Goal: Task Accomplishment & Management: Use online tool/utility

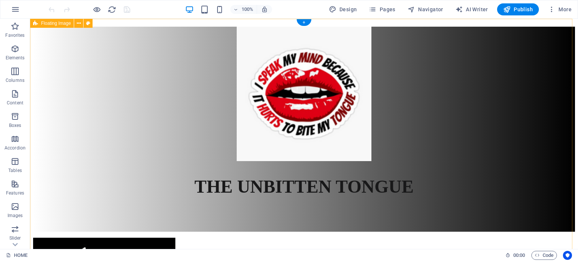
click at [531, 105] on div "THE UNBITTEN TONGUE" at bounding box center [304, 129] width 542 height 205
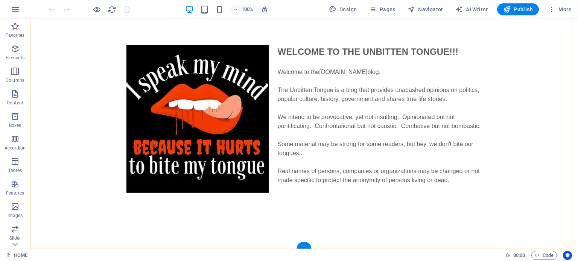
scroll to position [259, 0]
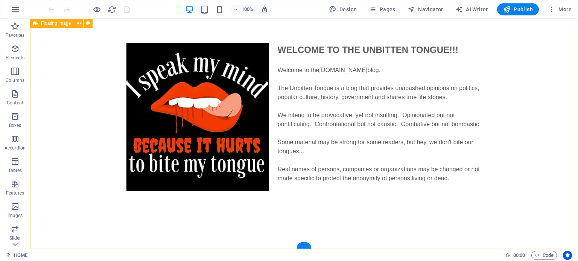
click at [535, 52] on div "WELCOME TO THE UNBITTEN TONGUE!!! Welcome to the [DOMAIN_NAME] blog. The Unbitt…" at bounding box center [304, 131] width 548 height 236
click at [14, 93] on icon "button" at bounding box center [15, 94] width 9 height 9
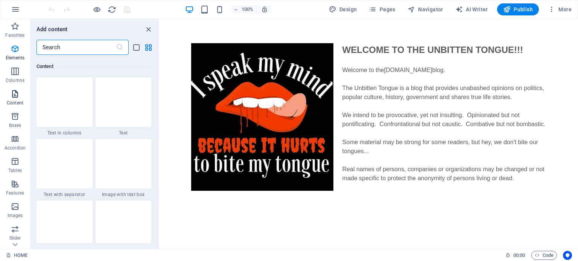
scroll to position [1316, 0]
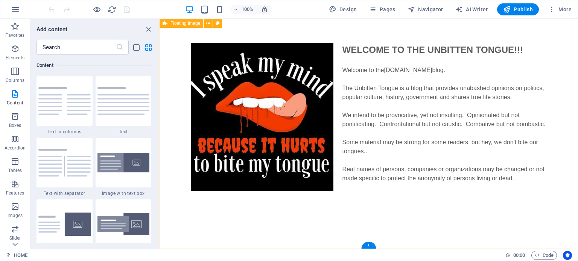
click at [560, 121] on div "WELCOME TO THE UNBITTEN TONGUE!!! Welcome to the [DOMAIN_NAME] blog. The Unbitt…" at bounding box center [368, 131] width 418 height 236
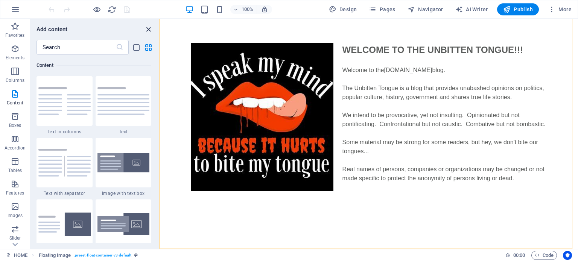
click at [147, 26] on icon "close panel" at bounding box center [148, 29] width 9 height 9
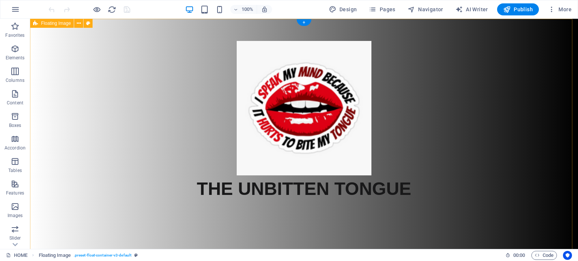
scroll to position [0, 0]
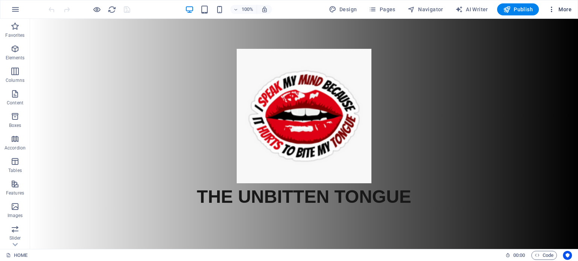
click at [566, 9] on span "More" at bounding box center [560, 10] width 24 height 8
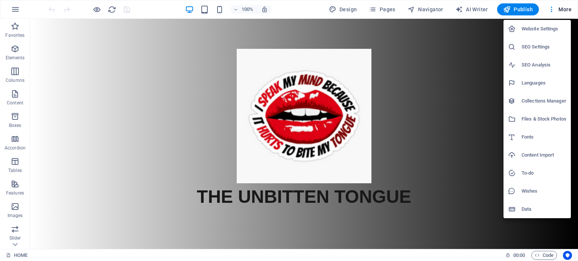
click at [465, 88] on div at bounding box center [289, 130] width 578 height 261
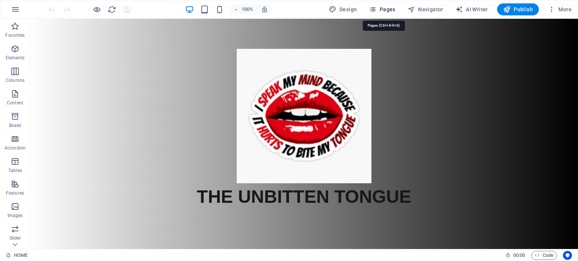
click at [384, 10] on span "Pages" at bounding box center [382, 10] width 26 height 8
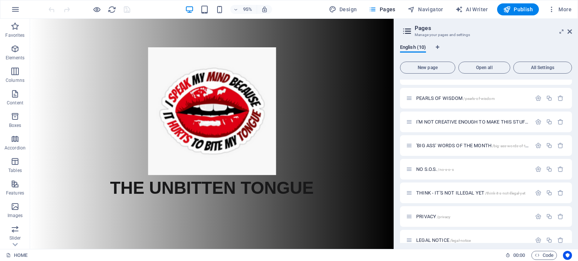
scroll to position [73, 0]
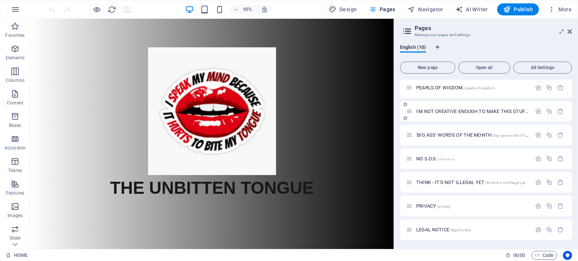
click at [485, 112] on span "I'M NOT CREATIVE ENOUGH TO MAKE THIS STUFF UP /i-m-not-creative-enough-to-make-…" at bounding box center [515, 112] width 199 height 6
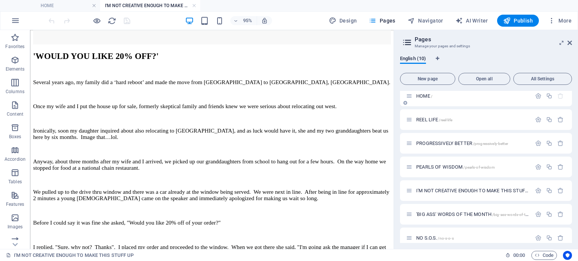
scroll to position [0, 0]
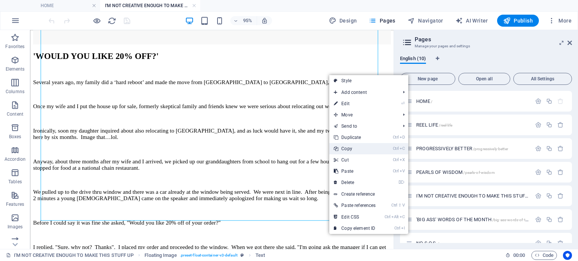
drag, startPoint x: 338, startPoint y: 148, endPoint x: 325, endPoint y: 124, distance: 27.5
click at [338, 148] on link "Ctrl C Copy" at bounding box center [354, 148] width 51 height 11
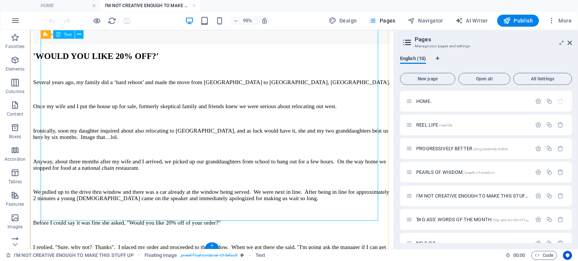
drag, startPoint x: 269, startPoint y: 191, endPoint x: 173, endPoint y: 182, distance: 96.8
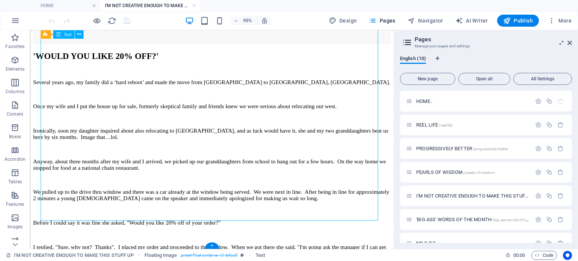
drag, startPoint x: 265, startPoint y: 191, endPoint x: 205, endPoint y: 192, distance: 60.6
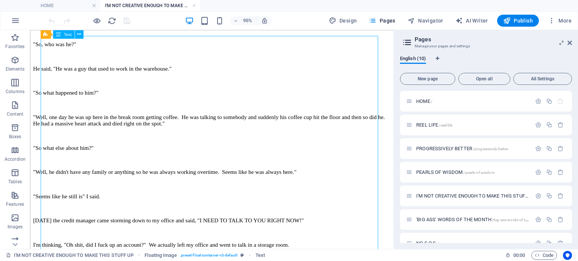
scroll to position [1759, 0]
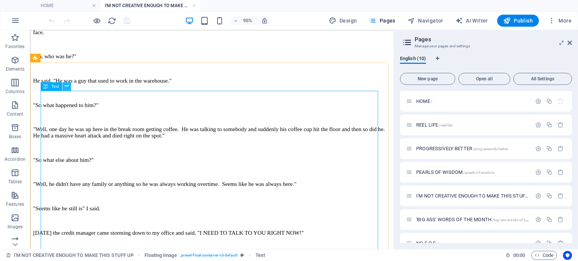
click at [67, 87] on icon at bounding box center [67, 87] width 4 height 8
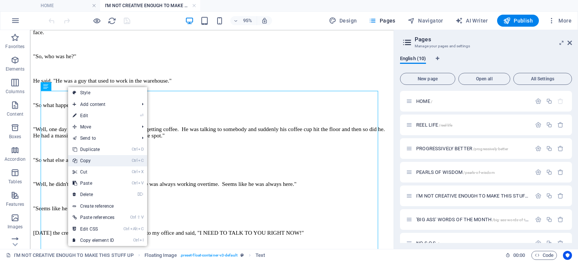
click at [75, 159] on icon at bounding box center [75, 160] width 4 height 11
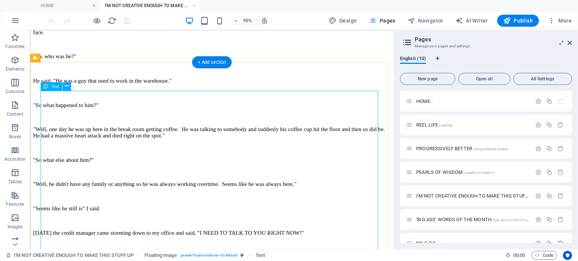
click at [572, 40] on aside "Pages Manage your pages and settings English (10) New page Open all All Setting…" at bounding box center [485, 139] width 184 height 219
click at [569, 42] on icon at bounding box center [569, 43] width 5 height 6
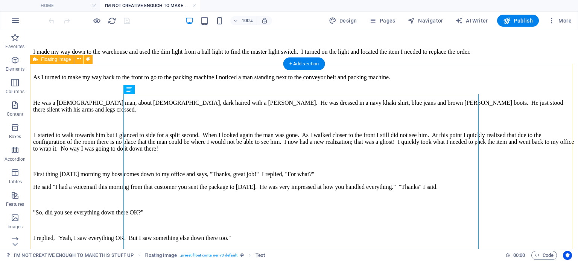
drag, startPoint x: 275, startPoint y: 107, endPoint x: 413, endPoint y: 121, distance: 138.1
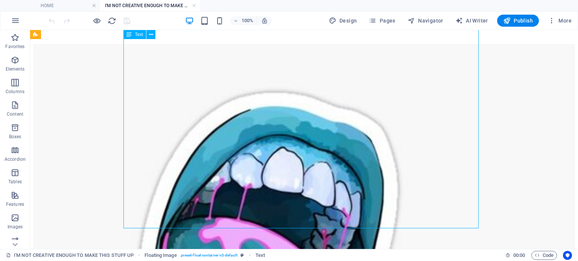
scroll to position [2448, 0]
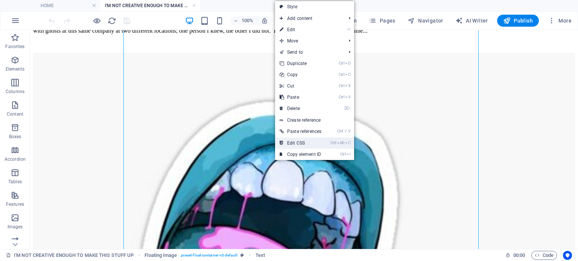
click at [297, 143] on link "Ctrl Alt C Edit CSS" at bounding box center [300, 143] width 51 height 11
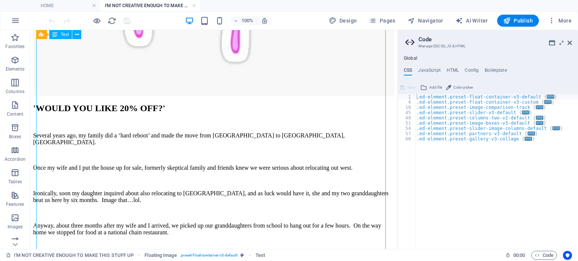
scroll to position [2397, 0]
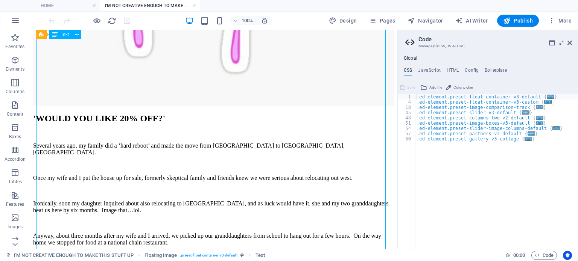
drag, startPoint x: 41, startPoint y: 54, endPoint x: 80, endPoint y: 60, distance: 39.1
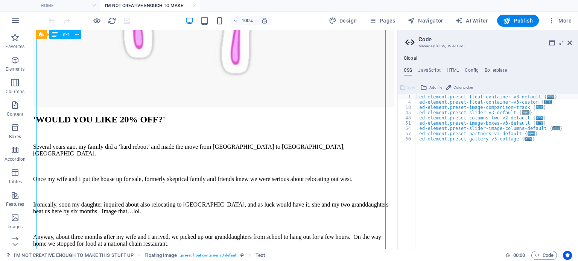
click at [570, 41] on icon at bounding box center [569, 43] width 5 height 6
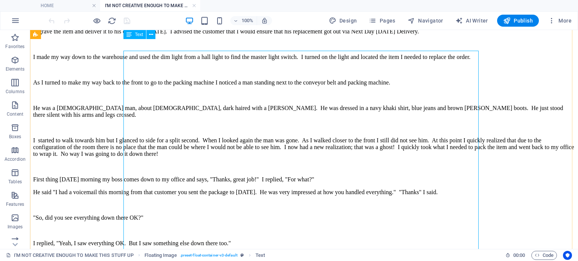
scroll to position [1734, 0]
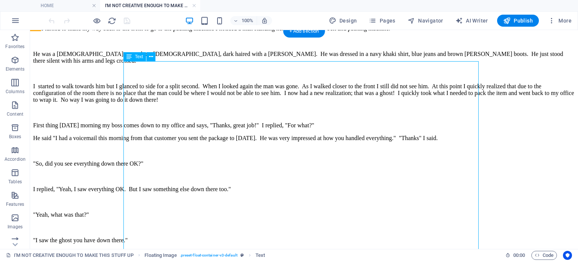
scroll to position [1809, 0]
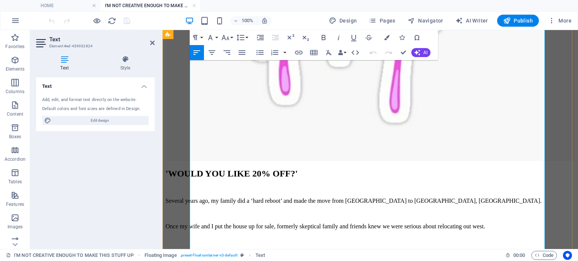
scroll to position [2523, 0]
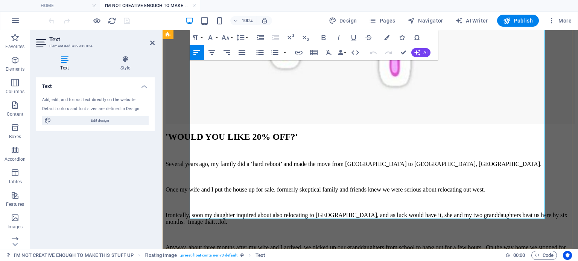
drag, startPoint x: 340, startPoint y: 94, endPoint x: 475, endPoint y: 176, distance: 157.9
copy div "'LOR IPSUMDOL SIT AM?' Conse adi E sed d eiusmodtem in u labor (etd magnaal) en…"
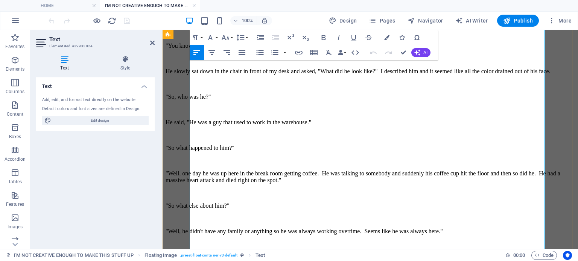
scroll to position [1771, 0]
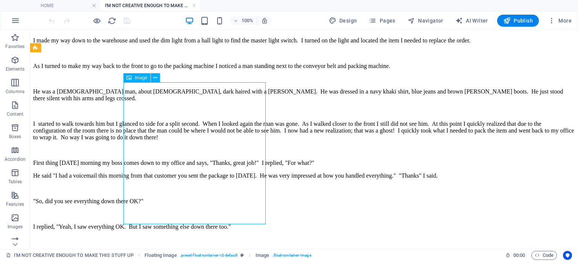
select select "%"
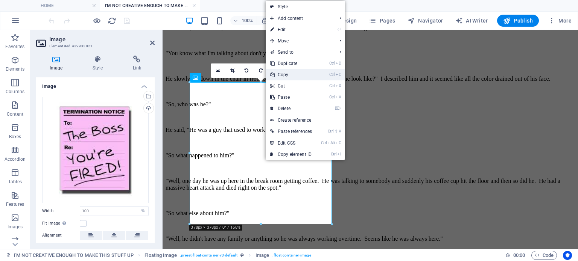
click at [276, 73] on link "Ctrl C Copy" at bounding box center [291, 74] width 51 height 11
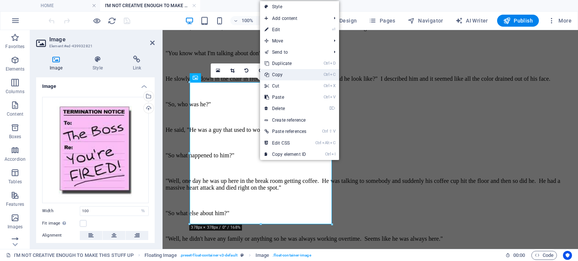
click at [309, 73] on link "Ctrl C Copy" at bounding box center [285, 74] width 51 height 11
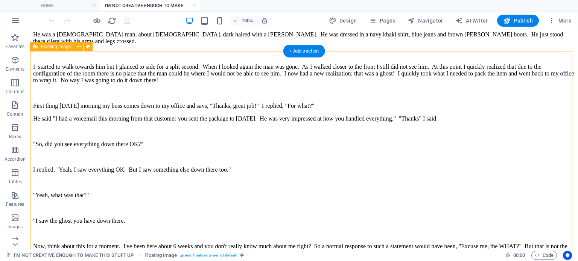
scroll to position [1846, 0]
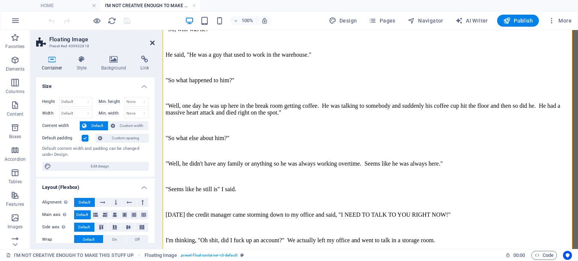
click at [152, 42] on icon at bounding box center [152, 43] width 5 height 6
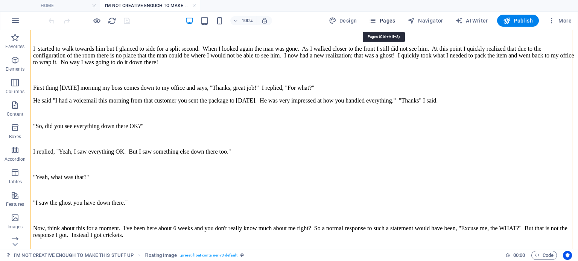
click at [388, 18] on span "Pages" at bounding box center [382, 21] width 26 height 8
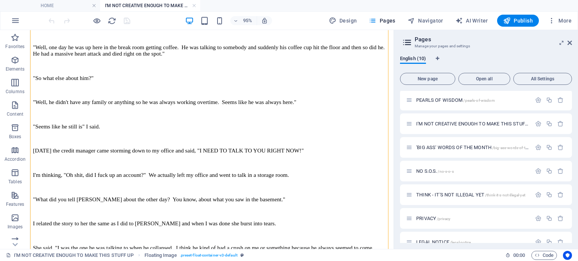
scroll to position [75, 0]
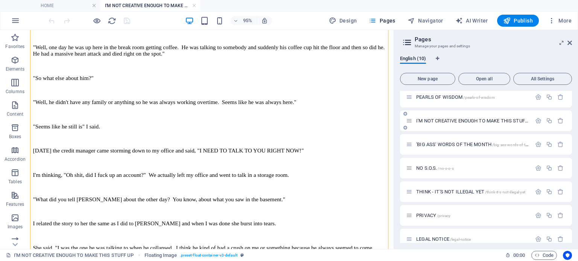
click at [492, 123] on span "I'M NOT CREATIVE ENOUGH TO MAKE THIS STUFF UP /i-m-not-creative-enough-to-make-…" at bounding box center [515, 121] width 199 height 6
click at [478, 120] on span "I'M NOT CREATIVE ENOUGH TO MAKE THIS STUFF UP /i-m-not-creative-enough-to-make-…" at bounding box center [515, 121] width 199 height 6
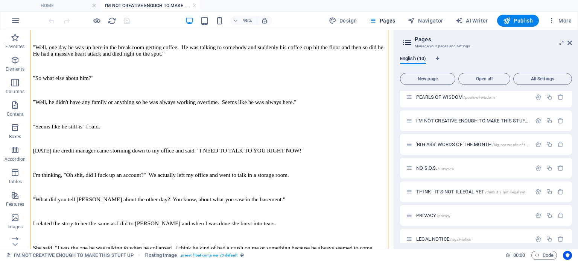
click at [487, 43] on h3 "Manage your pages and settings" at bounding box center [485, 46] width 142 height 7
click at [572, 42] on aside "Pages Manage your pages and settings English (10) New page Open all All Setting…" at bounding box center [485, 139] width 184 height 219
click at [570, 42] on icon at bounding box center [569, 43] width 5 height 6
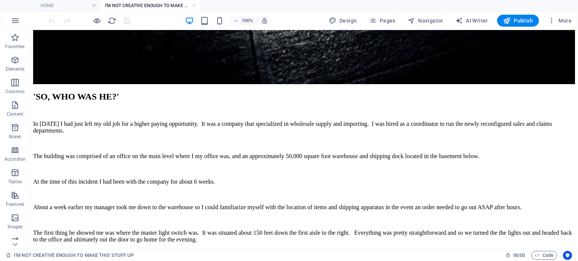
scroll to position [1522, 0]
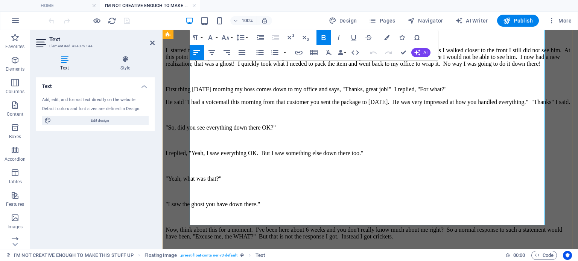
scroll to position [1572, 0]
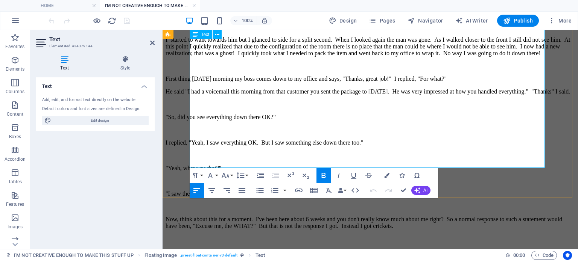
drag, startPoint x: 341, startPoint y: 70, endPoint x: 431, endPoint y: 144, distance: 116.1
copy div "'LOREM IPS DOLO 53% SIT?' Ametcon adipi eli, se doeius tem i ‘utla etdolo’ mag …"
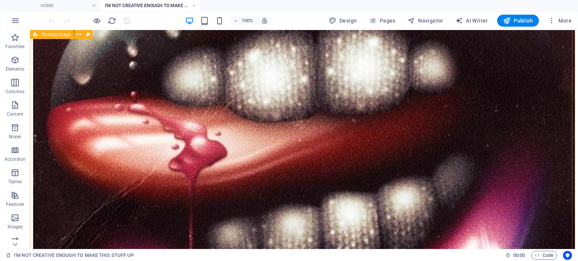
scroll to position [451, 0]
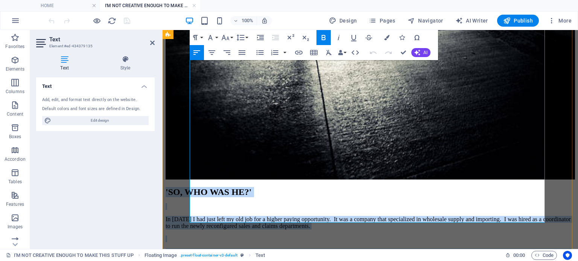
scroll to position [1128, 0]
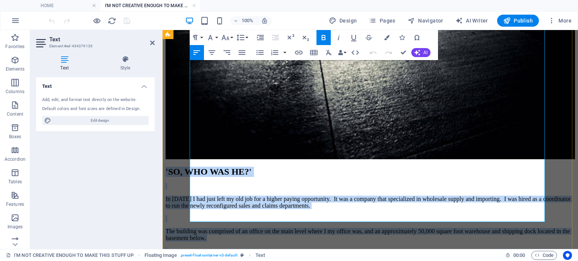
drag, startPoint x: 340, startPoint y: 96, endPoint x: 432, endPoint y: 217, distance: 151.4
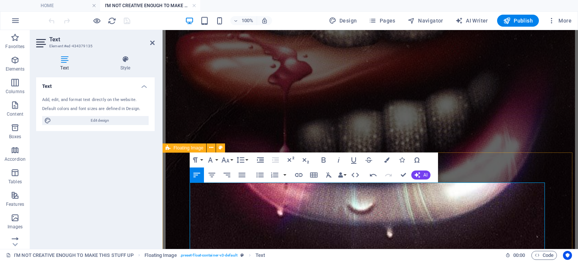
scroll to position [474, 0]
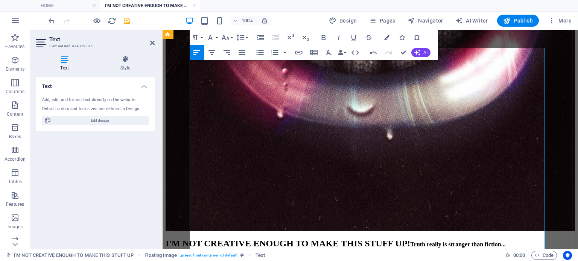
scroll to position [558, 0]
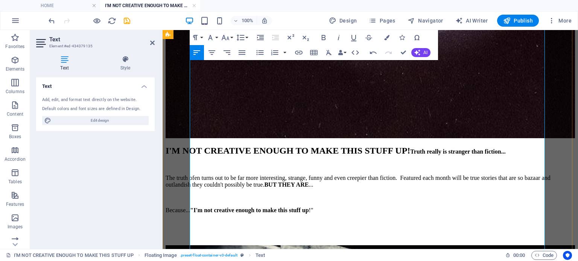
scroll to position [633, 0]
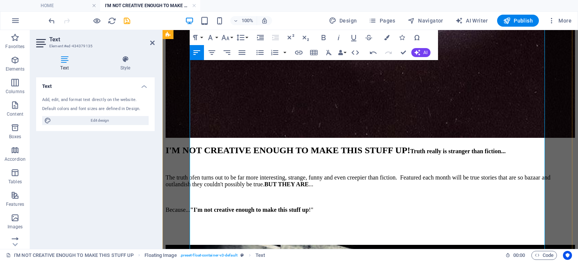
drag, startPoint x: 524, startPoint y: 112, endPoint x: 532, endPoint y: 113, distance: 8.7
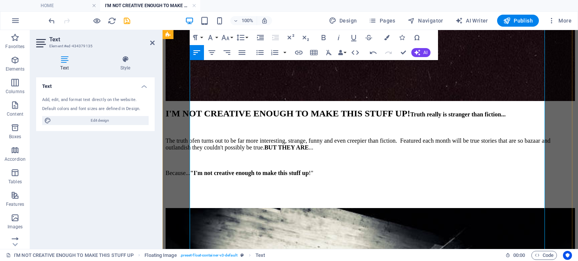
scroll to position [671, 0]
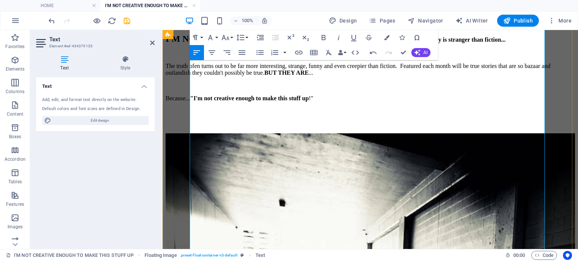
scroll to position [746, 0]
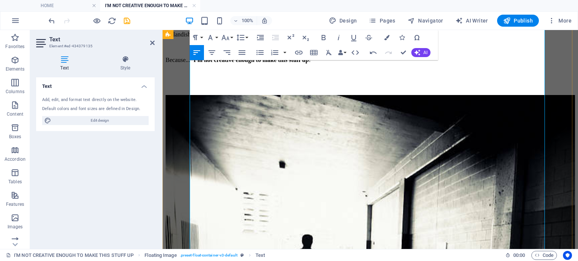
scroll to position [784, 0]
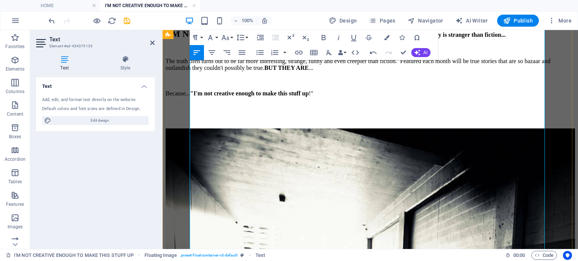
scroll to position [746, 0]
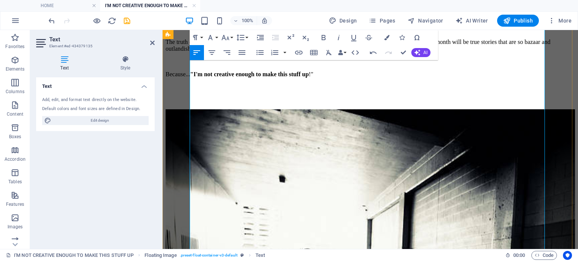
scroll to position [784, 0]
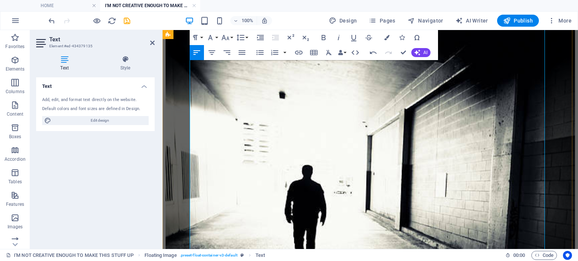
scroll to position [859, 0]
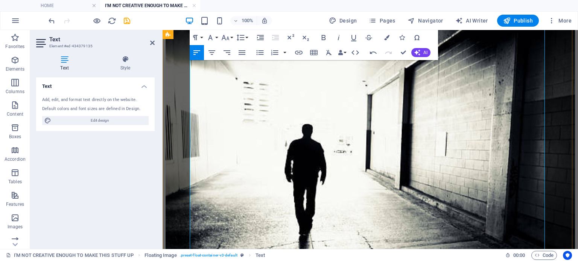
scroll to position [897, 0]
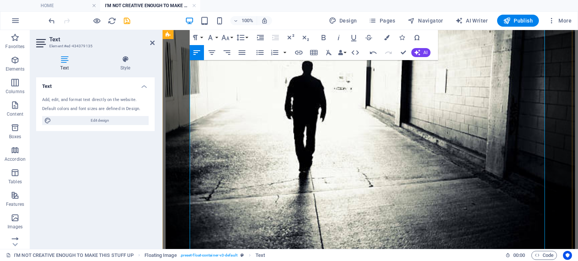
scroll to position [972, 0]
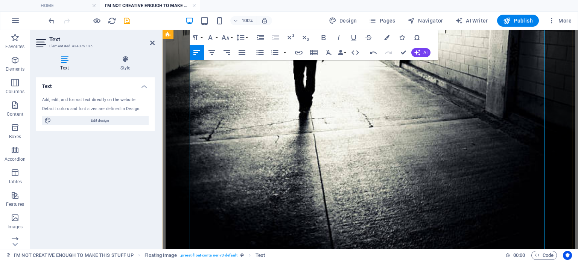
scroll to position [1047, 0]
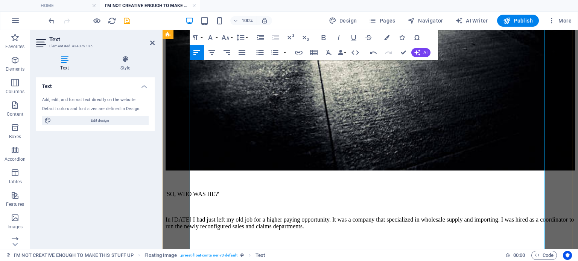
scroll to position [1122, 0]
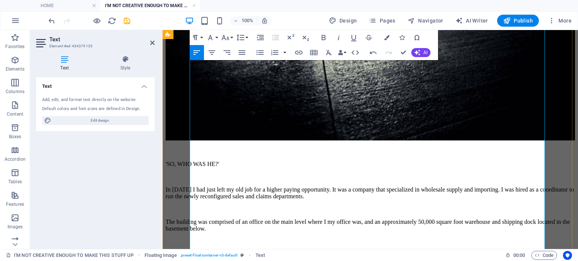
scroll to position [1197, 0]
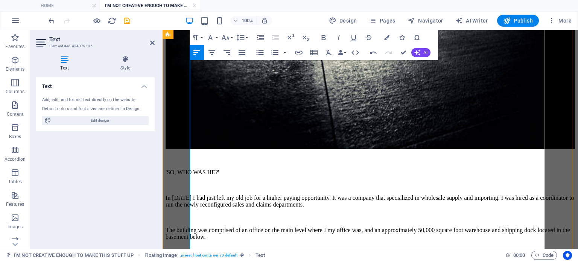
scroll to position [1085, 0]
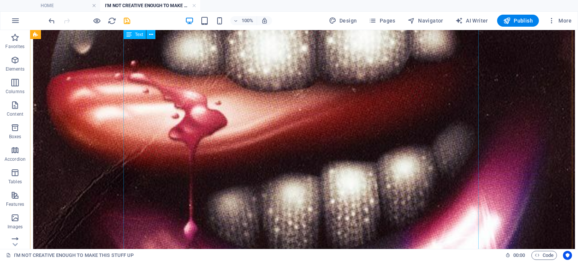
scroll to position [451, 0]
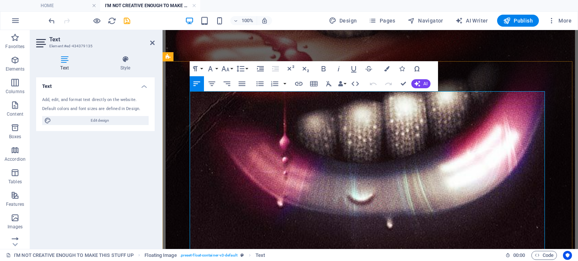
drag, startPoint x: 341, startPoint y: 106, endPoint x: 399, endPoint y: 108, distance: 57.6
click at [247, 67] on button "Line Height" at bounding box center [242, 68] width 14 height 15
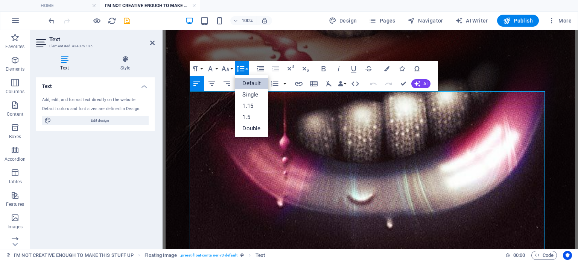
scroll to position [0, 0]
drag, startPoint x: 402, startPoint y: 104, endPoint x: 341, endPoint y: 105, distance: 61.3
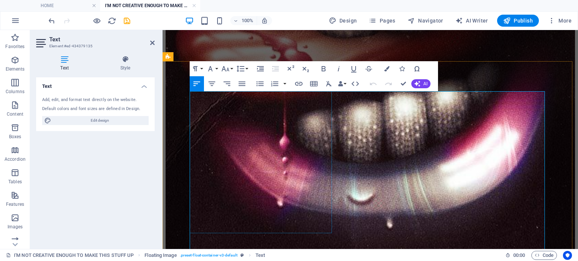
drag, startPoint x: 426, startPoint y: 102, endPoint x: 294, endPoint y: 102, distance: 132.0
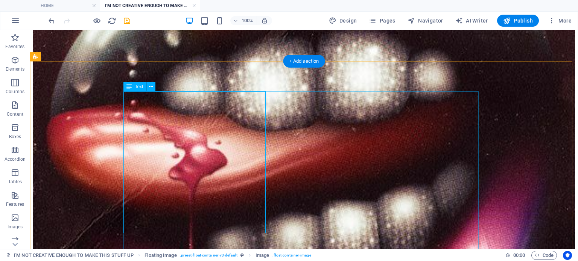
drag, startPoint x: 311, startPoint y: 104, endPoint x: 179, endPoint y: 104, distance: 131.6
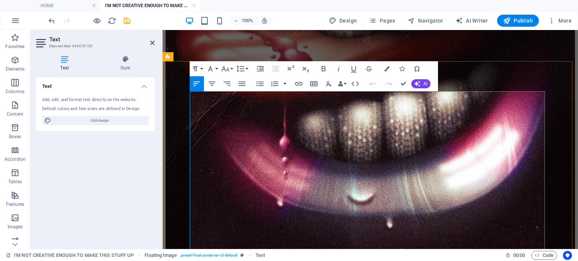
drag, startPoint x: 340, startPoint y: 103, endPoint x: 399, endPoint y: 108, distance: 59.6
click at [291, 67] on icon "button" at bounding box center [290, 68] width 9 height 9
click at [304, 65] on icon "button" at bounding box center [305, 68] width 9 height 9
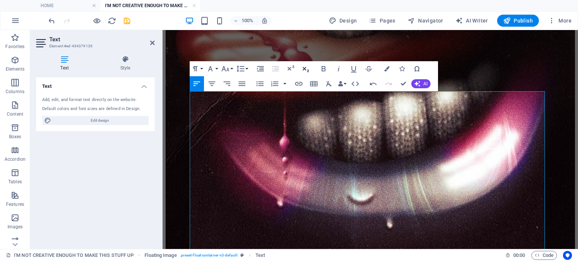
click at [304, 65] on icon "button" at bounding box center [305, 68] width 9 height 9
click at [216, 67] on button "Font Family" at bounding box center [212, 68] width 14 height 15
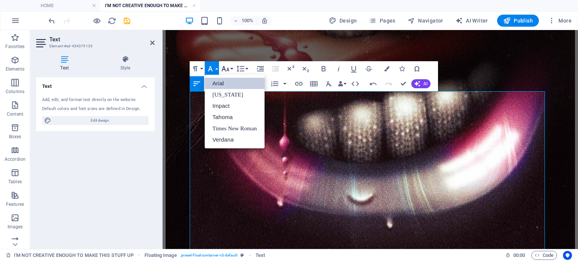
click at [232, 67] on button "Font Size" at bounding box center [227, 68] width 14 height 15
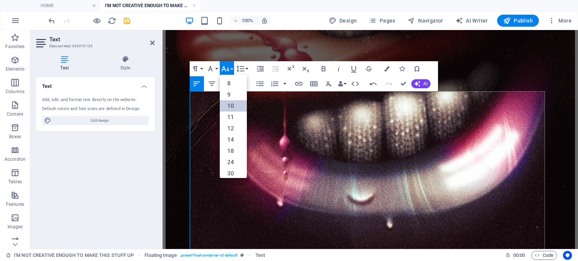
click at [237, 104] on link "10" at bounding box center [233, 105] width 27 height 11
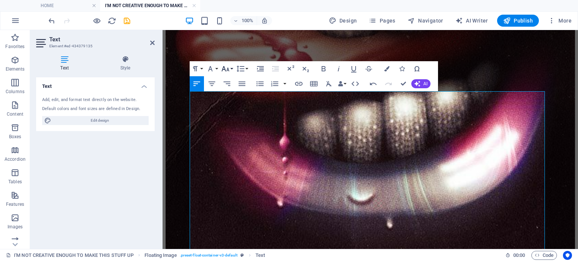
click at [232, 68] on button "Font Size" at bounding box center [227, 68] width 14 height 15
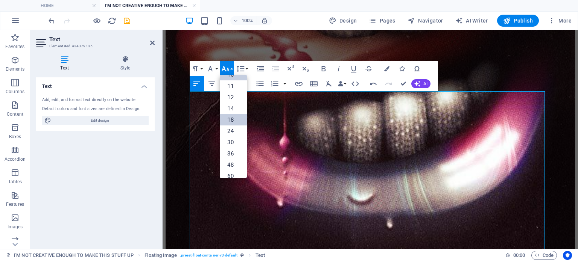
click at [232, 119] on link "18" at bounding box center [233, 119] width 27 height 11
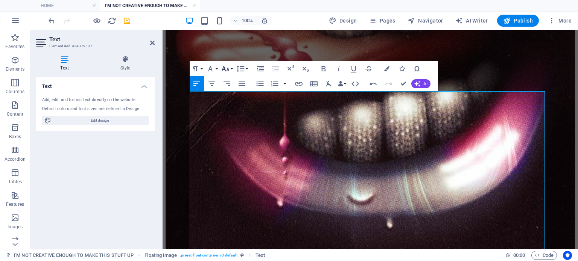
click at [231, 67] on button "Font Size" at bounding box center [227, 68] width 14 height 15
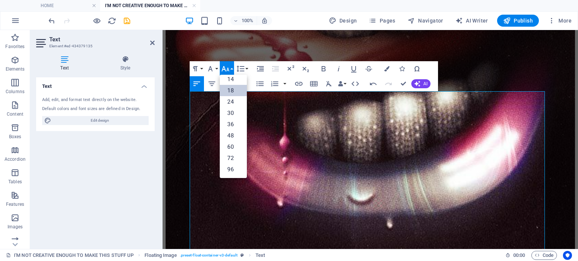
scroll to position [60, 0]
click at [232, 103] on link "24" at bounding box center [233, 102] width 27 height 11
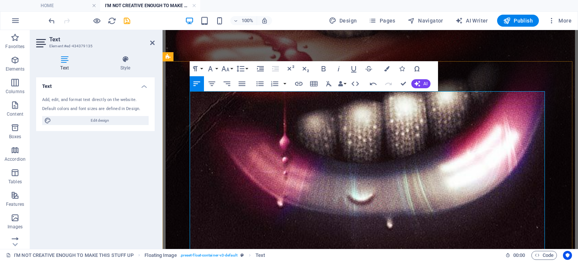
click at [529, 51] on div "I'M NOT CREATIVE ENOUGH TO MAKE THIS STUFF UP! Truth really is stranger than fi…" at bounding box center [369, 86] width 409 height 671
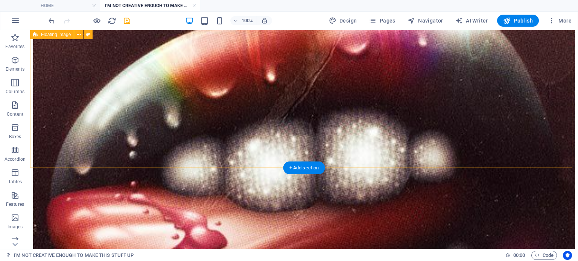
scroll to position [489, 0]
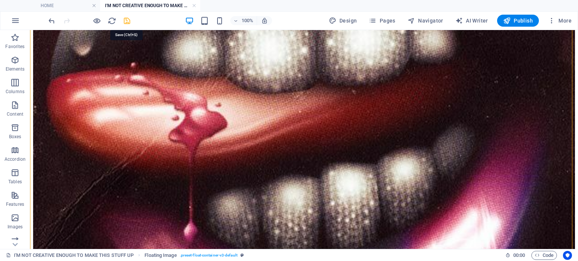
click at [125, 19] on icon "save" at bounding box center [127, 21] width 9 height 9
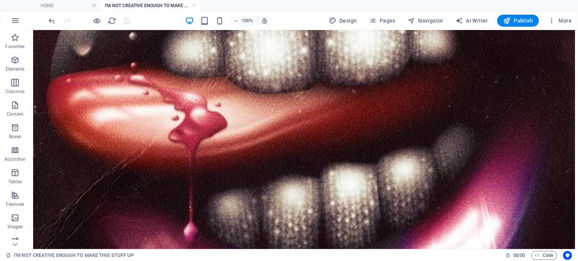
click at [125, 19] on div at bounding box center [89, 21] width 84 height 12
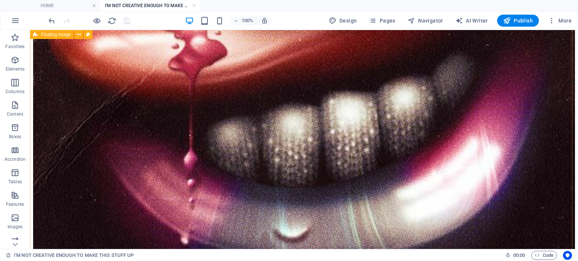
scroll to position [414, 0]
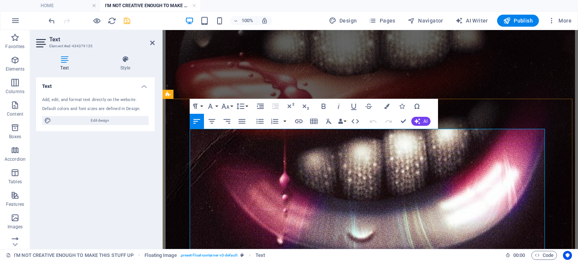
click at [323, 106] on icon "button" at bounding box center [323, 106] width 9 height 9
click at [542, 82] on div "I'M NOT CREATIVE ENOUGH TO MAKE THIS STUFF UP! Truth really is stranger than fi…" at bounding box center [369, 123] width 409 height 671
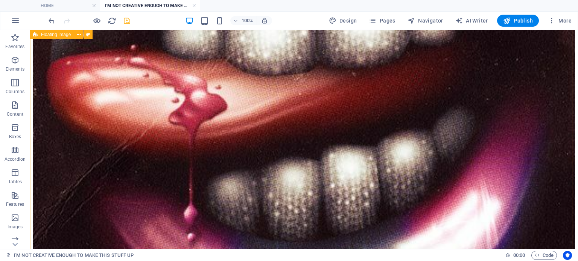
scroll to position [451, 0]
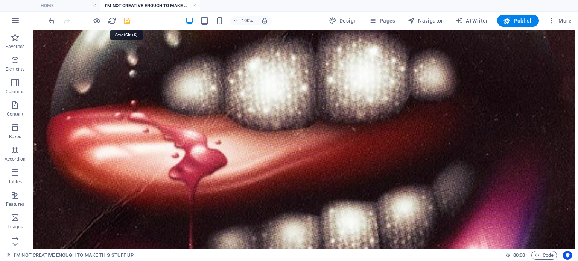
click at [126, 22] on icon "save" at bounding box center [127, 21] width 9 height 9
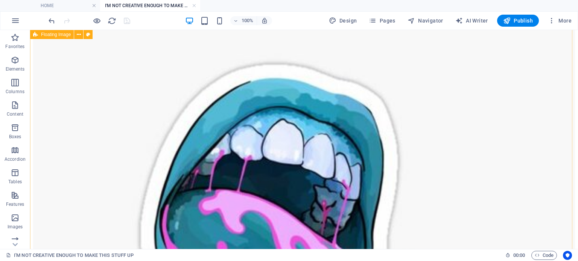
scroll to position [2622, 0]
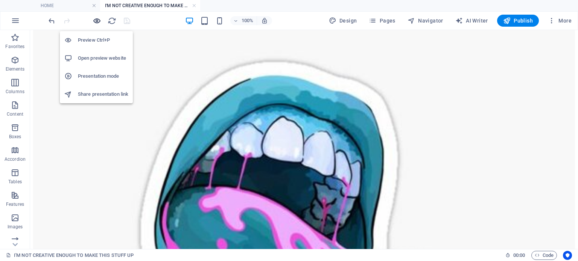
click at [98, 18] on icon "button" at bounding box center [97, 21] width 9 height 9
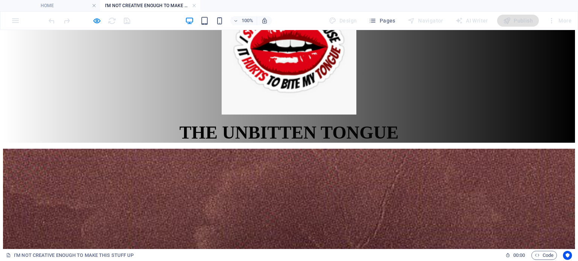
scroll to position [0, 0]
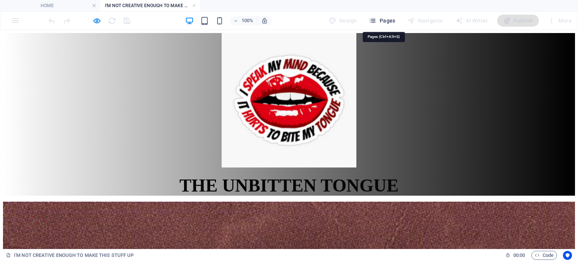
click at [381, 20] on span "Pages" at bounding box center [382, 21] width 26 height 8
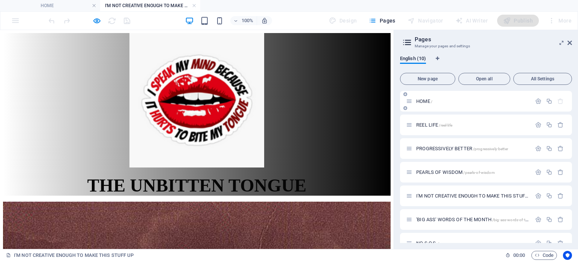
click at [470, 99] on p "HOME /" at bounding box center [472, 101] width 113 height 5
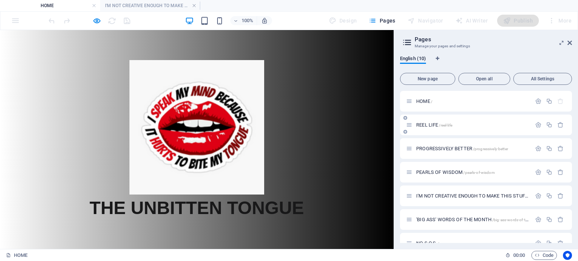
click at [451, 127] on span "/reel-life" at bounding box center [445, 125] width 13 height 4
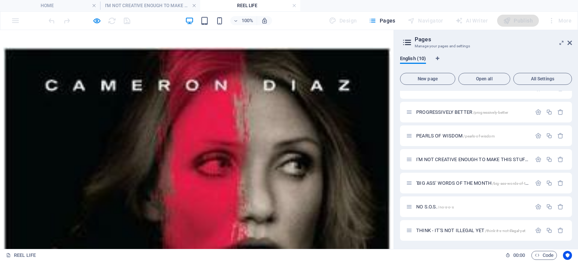
scroll to position [38, 0]
click at [451, 111] on span "PROGRESSIVELY BETTER /progressively-better" at bounding box center [462, 111] width 92 height 6
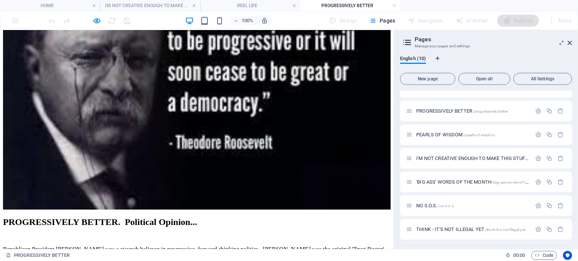
scroll to position [226, 0]
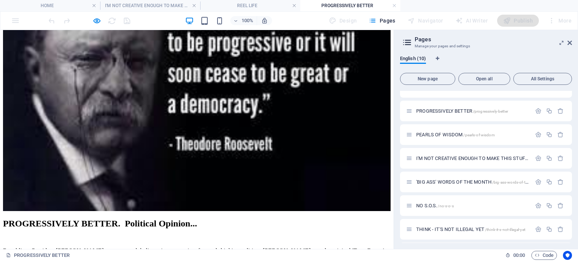
click at [284, 219] on div "PROGRESSIVELY BETTER. Political Opinion... Republican President [PERSON_NAME] w…" at bounding box center [196, 266] width 387 height 94
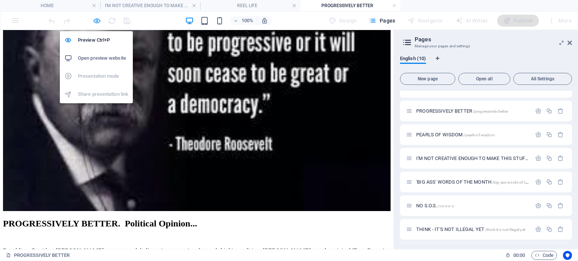
click at [97, 19] on icon "button" at bounding box center [97, 21] width 9 height 9
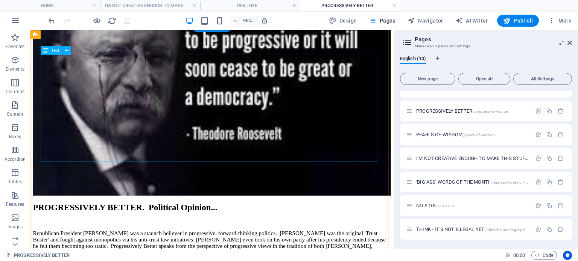
click at [302, 212] on div "PROGRESSIVELY BETTER. Political Opinion... Republican President [PERSON_NAME] w…" at bounding box center [221, 259] width 376 height 94
click at [296, 212] on div "PROGRESSIVELY BETTER. Political Opinion... Republican President [PERSON_NAME] w…" at bounding box center [221, 259] width 376 height 94
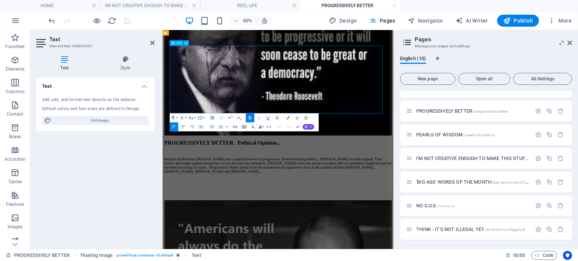
click at [439, 243] on p "Republican President [PERSON_NAME] was a staunch believer in progressive, forwa…" at bounding box center [354, 256] width 379 height 27
click at [454, 243] on p "Republican President [PERSON_NAME], the original was a staunch believer in prog…" at bounding box center [354, 256] width 379 height 27
click at [474, 243] on p "Republican President [PERSON_NAME], the original was a staunch believer in prog…" at bounding box center [354, 256] width 379 height 27
click at [442, 243] on p "Republican President [PERSON_NAME], the original was a staunch believer in prog…" at bounding box center [354, 256] width 379 height 27
click at [455, 243] on p "Republican President [PERSON_NAME], 'the original was a staunch believer in pro…" at bounding box center [354, 256] width 379 height 27
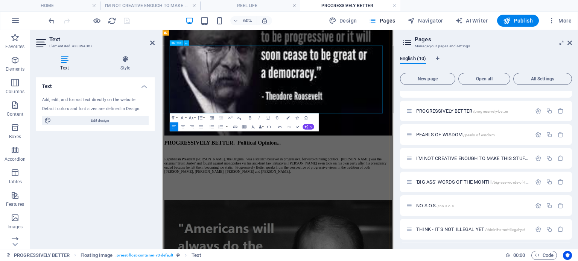
drag, startPoint x: 475, startPoint y: 81, endPoint x: 480, endPoint y: 80, distance: 4.5
click at [476, 243] on p "Republican President [PERSON_NAME], 'the Original was a staunch believer in pro…" at bounding box center [354, 256] width 379 height 27
click at [514, 50] on div "English (10) New page Open all All Settings HOME / REEL LIFE /reel-life PROGRES…" at bounding box center [486, 150] width 184 height 200
click at [144, 180] on div "Text Add, edit, and format text directly on the website. Default colors and fon…" at bounding box center [95, 160] width 118 height 166
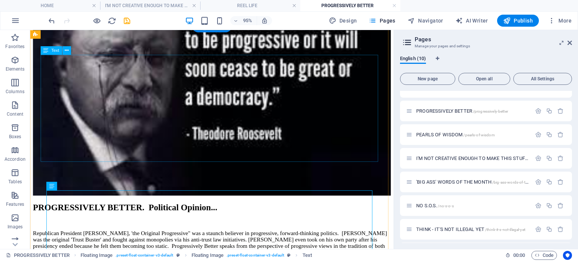
click at [372, 212] on div "PROGRESSIVELY BETTER. Political Opinion... Republican President [PERSON_NAME], …" at bounding box center [221, 259] width 376 height 94
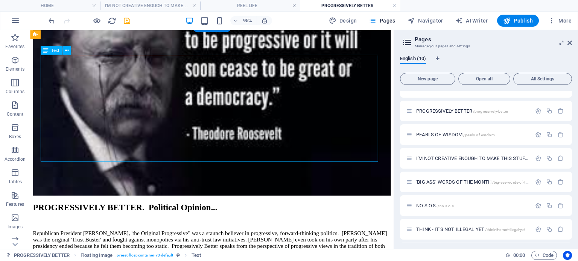
click at [372, 212] on div "PROGRESSIVELY BETTER. Political Opinion... Republican President [PERSON_NAME], …" at bounding box center [221, 259] width 376 height 94
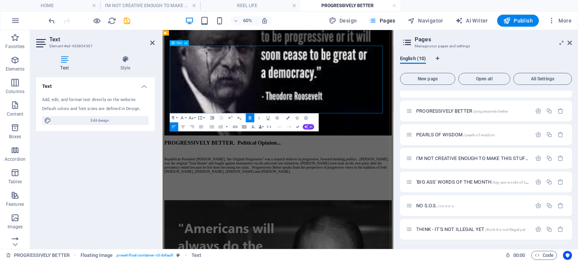
click at [507, 243] on p "Republican President [PERSON_NAME], 'the Original Progressive" was a staunch be…" at bounding box center [354, 256] width 379 height 27
click at [463, 243] on p "Republican President [PERSON_NAME], 'the Original Progressive," was a staunch b…" at bounding box center [354, 256] width 379 height 27
click at [122, 171] on div "Text Add, edit, and format text directly on the website. Default colors and fon…" at bounding box center [95, 160] width 118 height 166
click at [123, 171] on div "Text Add, edit, and format text directly on the website. Default colors and fon…" at bounding box center [95, 160] width 118 height 166
click at [124, 170] on div "Text Add, edit, and format text directly on the website. Default colors and fon…" at bounding box center [95, 160] width 118 height 166
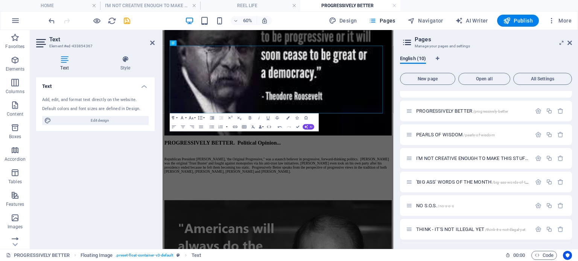
click at [124, 170] on div "Text Add, edit, and format text directly on the website. Default colors and fon…" at bounding box center [95, 160] width 118 height 166
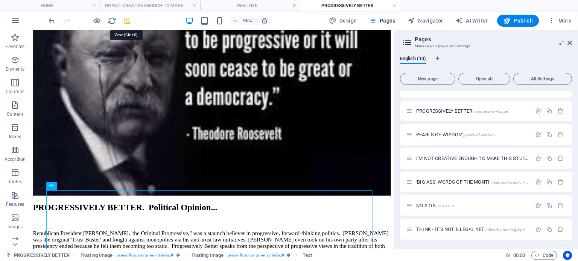
click at [126, 19] on icon "save" at bounding box center [127, 21] width 9 height 9
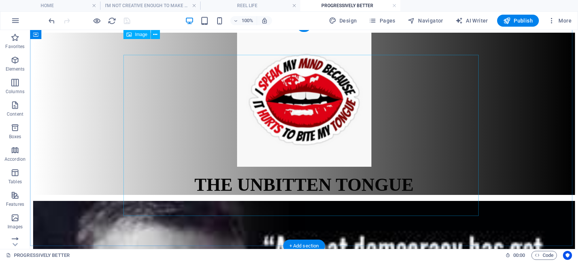
scroll to position [0, 0]
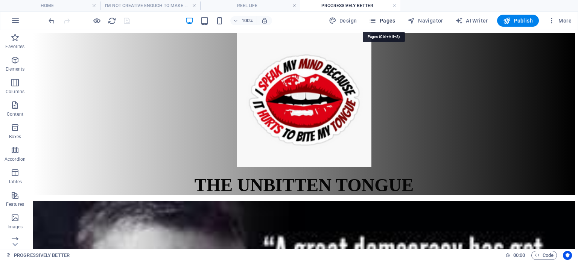
click at [380, 21] on span "Pages" at bounding box center [382, 21] width 26 height 8
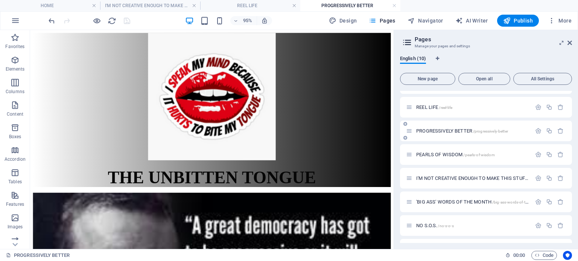
scroll to position [38, 0]
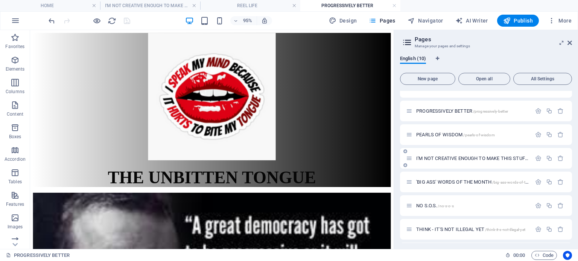
click at [458, 136] on span "PEARLS OF WISDOM /pearls-of-wisdom" at bounding box center [455, 135] width 79 height 6
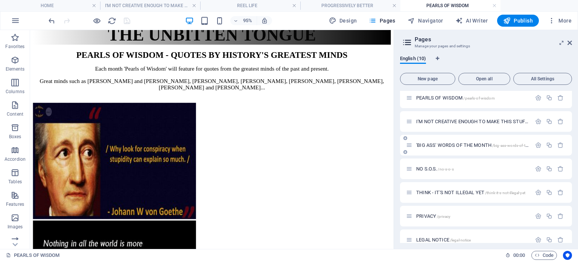
scroll to position [75, 0]
click at [461, 147] on div "'BIG ASS' WORDS OF THE MONTH /big-ass-words-of-the-month-14" at bounding box center [468, 144] width 125 height 9
click at [463, 144] on span "'BIG ASS' WORDS OF THE MONTH /big-ass-words-of-the-month-14" at bounding box center [482, 145] width 132 height 6
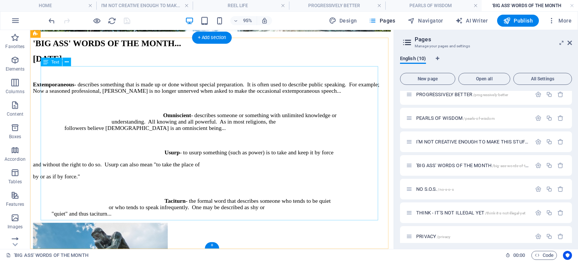
scroll to position [676, 0]
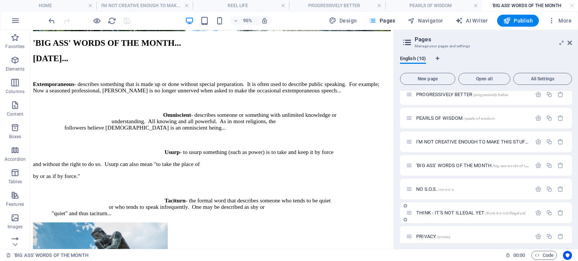
click at [482, 191] on p "NO S.O.S. /no-s-o-s" at bounding box center [472, 189] width 113 height 5
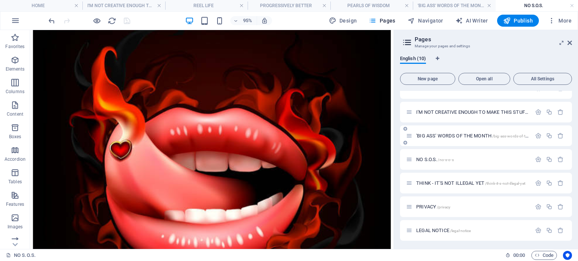
scroll to position [84, 0]
click at [469, 182] on span "THINK - IT'S NOT ILLEGAL YET /think-it-s-not-illegal-yet" at bounding box center [470, 183] width 109 height 6
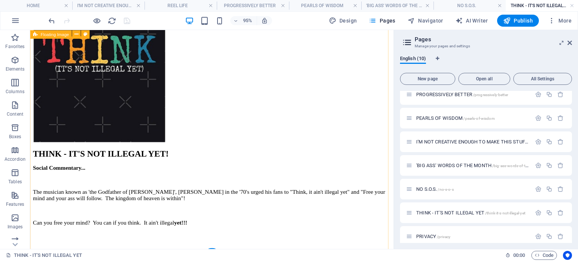
scroll to position [240, 0]
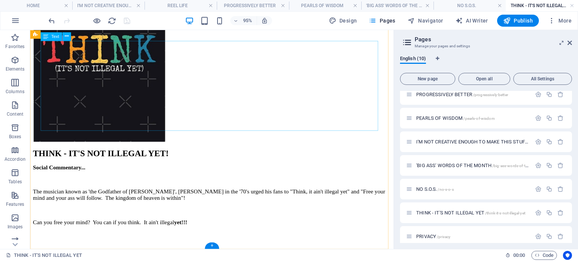
click at [324, 155] on div "THINK - IT'S NOT ILLEGAL YET! Social Commentary... The musician known as 'the G…" at bounding box center [221, 208] width 376 height 106
click at [327, 155] on div "THINK - IT'S NOT ILLEGAL YET! Social Commentary... The musician known as 'the G…" at bounding box center [221, 208] width 376 height 106
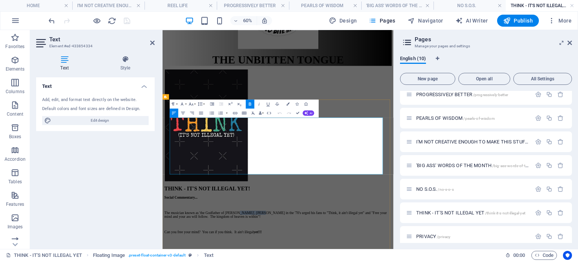
drag, startPoint x: 454, startPoint y: 211, endPoint x: 495, endPoint y: 210, distance: 41.0
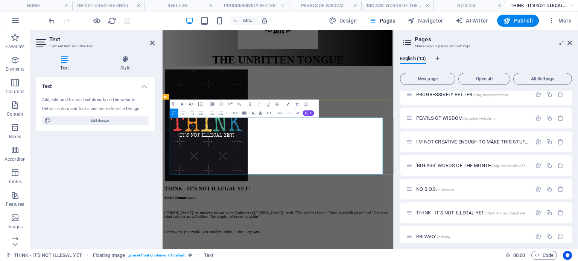
click at [110, 194] on div "Text Add, edit, and format text directly on the website. Default colors and fon…" at bounding box center [95, 160] width 118 height 166
click at [446, 261] on div "THINK - IT'S NOT ILLEGAL YET! Social Commentary... [PERSON_NAME]. the musician …" at bounding box center [354, 246] width 379 height 300
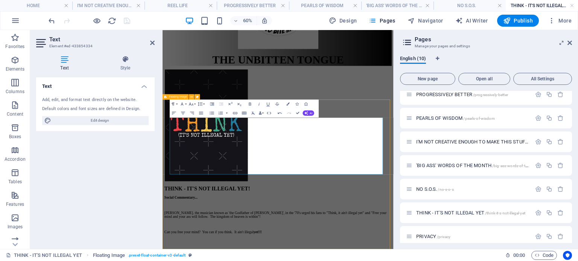
click at [446, 261] on div "THINK - IT'S NOT ILLEGAL YET! Social Commentary... [PERSON_NAME]. the musician …" at bounding box center [354, 246] width 379 height 300
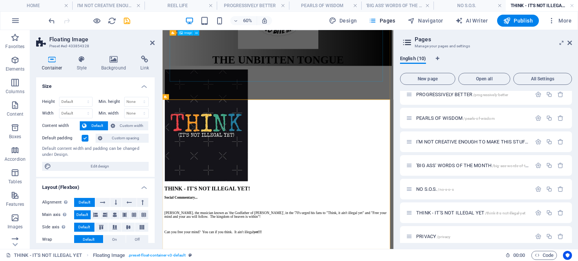
click at [485, 90] on figure "THE UNBITTEN TONGUE" at bounding box center [354, 9] width 379 height 162
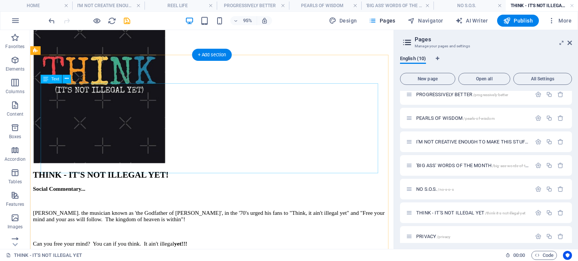
scroll to position [218, 0]
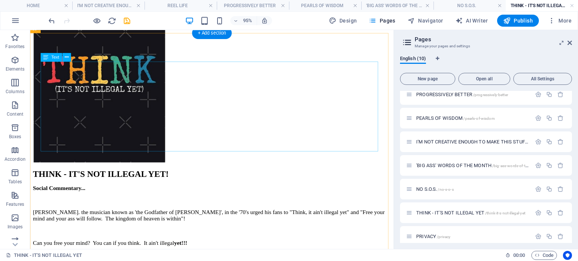
click at [233, 177] on div "THINK - IT'S NOT ILLEGAL YET! Social Commentary... [PERSON_NAME]. the musician …" at bounding box center [221, 230] width 376 height 106
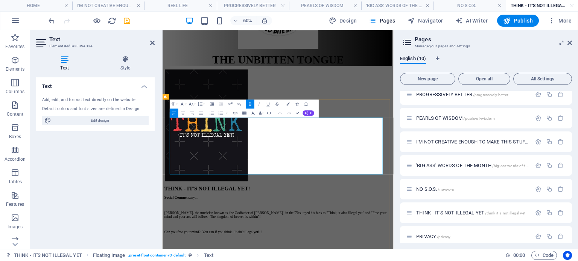
click at [446, 261] on div "THINK - IT'S NOT ILLEGAL YET! Social Commentary... [PERSON_NAME], the musician …" at bounding box center [354, 246] width 379 height 300
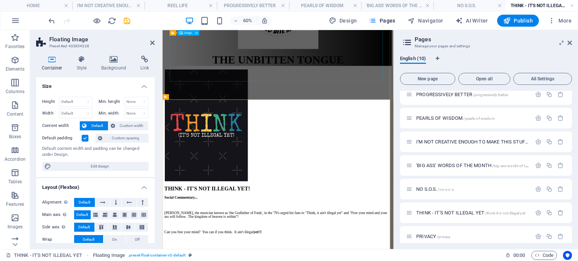
click at [492, 90] on figure "THE UNBITTEN TONGUE" at bounding box center [354, 9] width 379 height 162
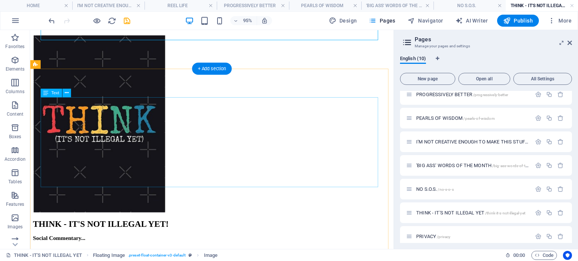
scroll to position [181, 0]
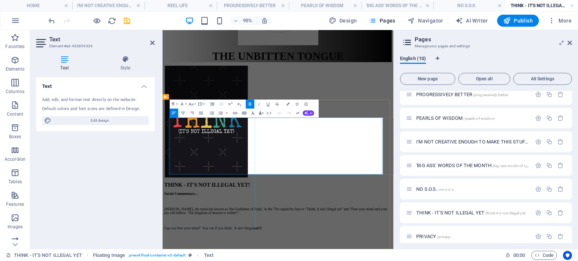
scroll to position [105, 0]
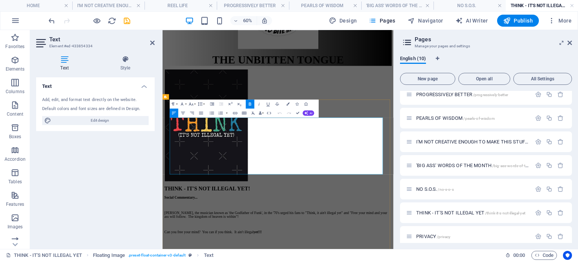
click at [490, 90] on div "THE UNBITTEN TONGUE" at bounding box center [354, 9] width 379 height 162
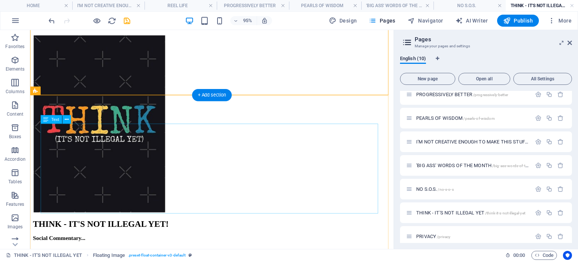
scroll to position [181, 0]
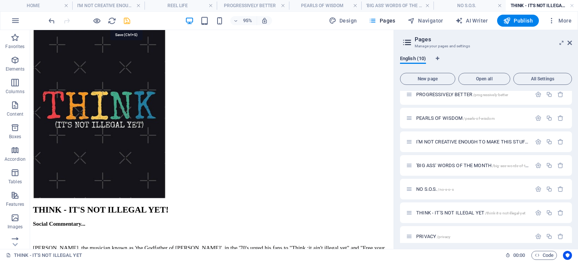
click at [127, 21] on icon "save" at bounding box center [127, 21] width 9 height 9
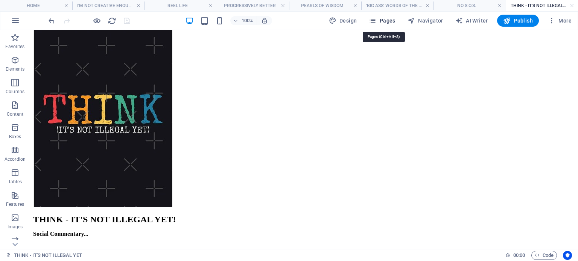
click at [385, 18] on span "Pages" at bounding box center [382, 21] width 26 height 8
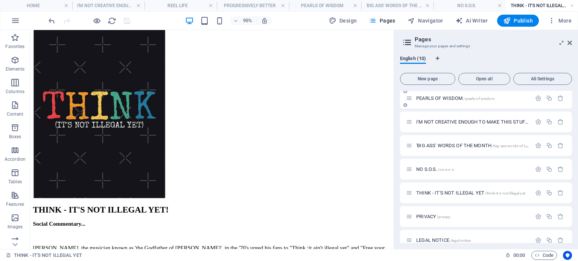
scroll to position [84, 0]
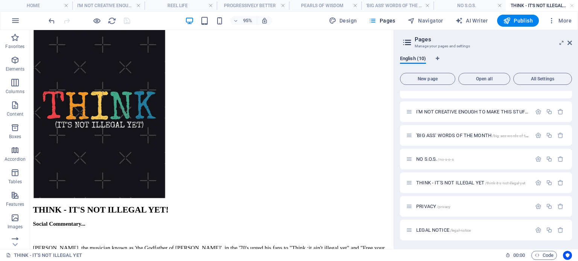
click at [450, 205] on span "/privacy" at bounding box center [444, 207] width 14 height 4
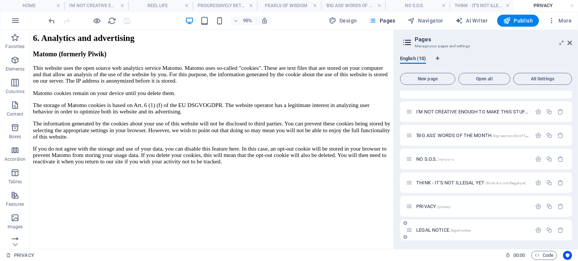
click at [444, 228] on span "LEGAL NOTICE /legal-notice" at bounding box center [443, 231] width 55 height 6
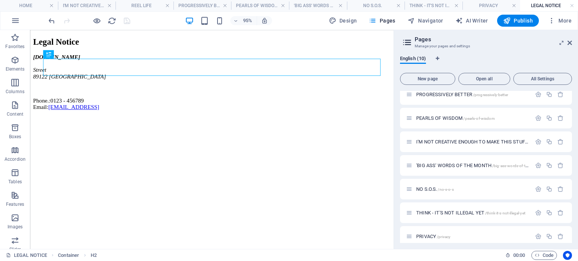
scroll to position [0, 0]
click at [507, 57] on div "English (10)" at bounding box center [486, 63] width 172 height 14
click at [501, 58] on div "English (10)" at bounding box center [486, 63] width 172 height 14
click at [484, 80] on span "Open all" at bounding box center [483, 79] width 45 height 5
click at [478, 80] on span "Open all" at bounding box center [483, 79] width 45 height 5
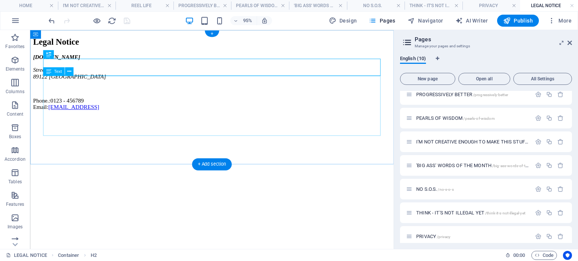
click at [379, 102] on div "[DOMAIN_NAME] [GEOGRAPHIC_DATA] Phone.: 0123 - 456789 Email: [EMAIL_ADDRESS]" at bounding box center [221, 84] width 376 height 59
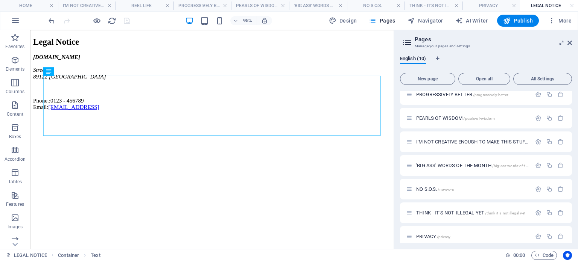
click at [363, 121] on html "Legal Notice [DOMAIN_NAME] [GEOGRAPHIC_DATA] Phone.: 0123 - 456789 Email: [EMAI…" at bounding box center [221, 75] width 382 height 91
click at [436, 120] on span "PEARLS OF WISDOM /pearls-of-wisdom" at bounding box center [455, 118] width 79 height 6
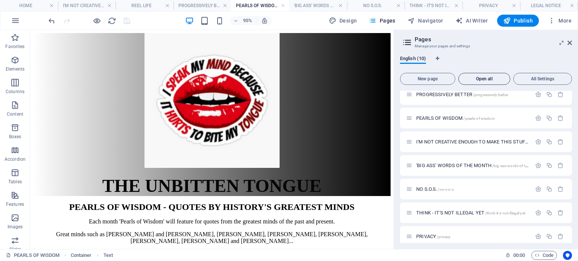
click at [480, 77] on span "Open all" at bounding box center [483, 79] width 45 height 5
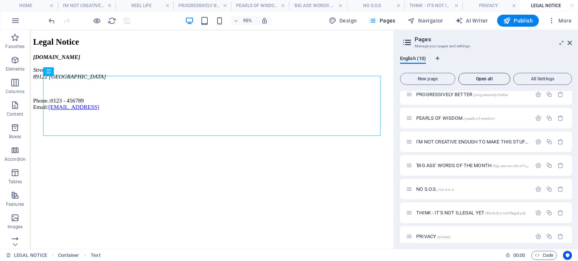
click at [480, 77] on span "Open all" at bounding box center [483, 79] width 45 height 5
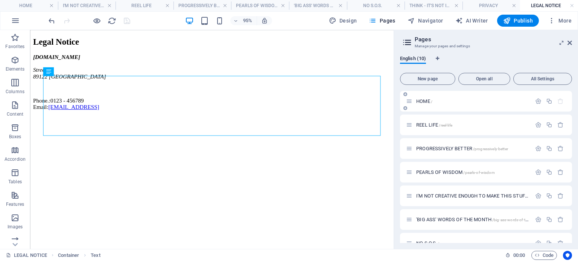
click at [426, 100] on span "HOME /" at bounding box center [424, 102] width 16 height 6
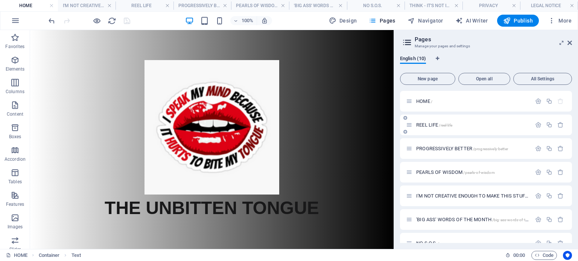
click at [431, 124] on span "REEL LIFE /reel-life" at bounding box center [434, 125] width 36 height 6
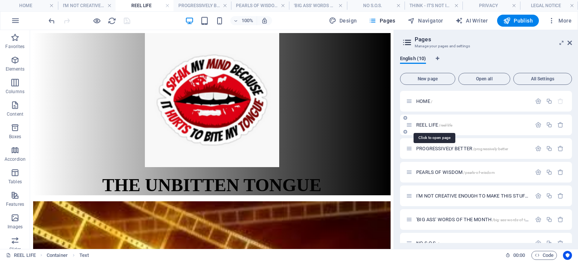
click at [430, 123] on span "REEL LIFE /reel-life" at bounding box center [434, 125] width 36 height 6
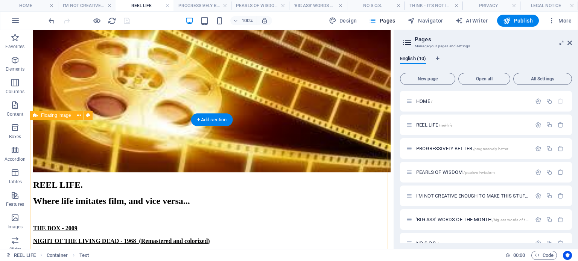
scroll to position [226, 0]
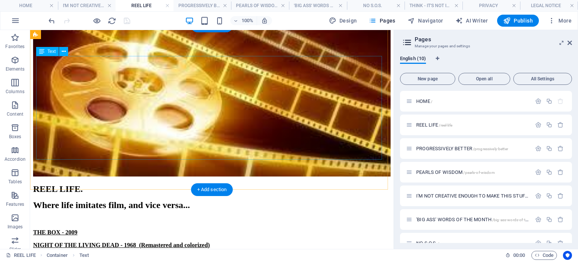
click at [262, 184] on div "REEL LIFE. Where life imitates film, and vice versa... THE BOX - 2009 NIGHT OF …" at bounding box center [211, 235] width 357 height 103
drag, startPoint x: 262, startPoint y: 85, endPoint x: 196, endPoint y: 122, distance: 75.6
click at [262, 184] on div "REEL LIFE. Where life imitates film, and vice versa... THE BOX - 2009 NIGHT OF …" at bounding box center [211, 235] width 357 height 103
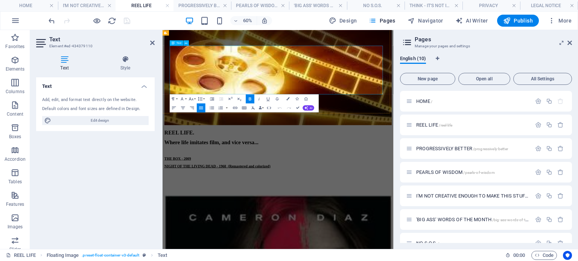
click at [322, 212] on span "Where life imitates film, and vice versa..." at bounding box center [243, 217] width 157 height 10
click at [464, 164] on div "REEL LIFE. Where life imitates film, and vice versa... THE BOX - 2009 NIGHT OF …" at bounding box center [354, 137] width 379 height 323
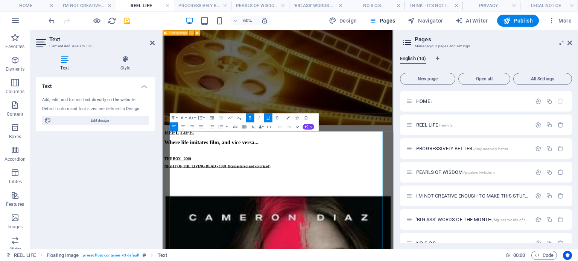
click at [487, 144] on div "REEL LIFE. Where life imitates film, and vice versa... THE BOX - 2009 NIGHT OF …" at bounding box center [354, 137] width 379 height 323
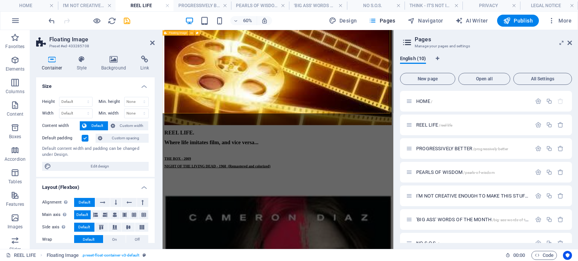
click at [487, 145] on div "REEL LIFE. Where life imitates film, and vice versa... THE BOX - 2009 NIGHT OF …" at bounding box center [354, 137] width 379 height 323
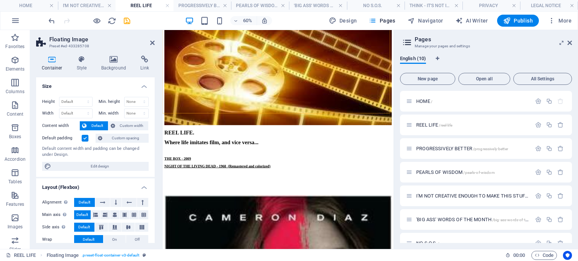
click at [150, 37] on h2 "Floating Image" at bounding box center [101, 39] width 105 height 7
click at [153, 42] on icon at bounding box center [152, 43] width 5 height 6
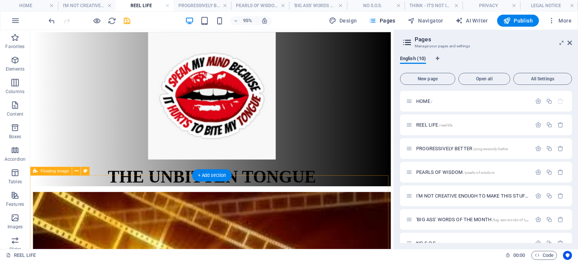
scroll to position [0, 0]
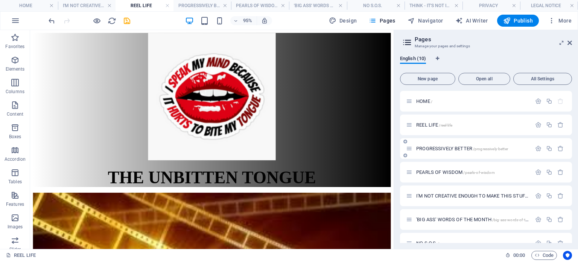
click at [454, 147] on span "PROGRESSIVELY BETTER /progressively-better" at bounding box center [462, 149] width 92 height 6
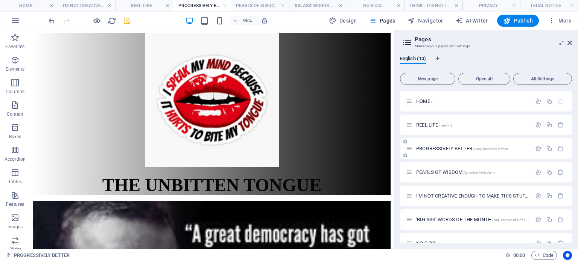
click at [461, 146] on span "PROGRESSIVELY BETTER /progressively-better" at bounding box center [462, 149] width 92 height 6
click at [500, 49] on h3 "Manage your pages and settings" at bounding box center [485, 46] width 142 height 7
click at [126, 21] on icon "save" at bounding box center [127, 21] width 9 height 9
